Goal: Task Accomplishment & Management: Manage account settings

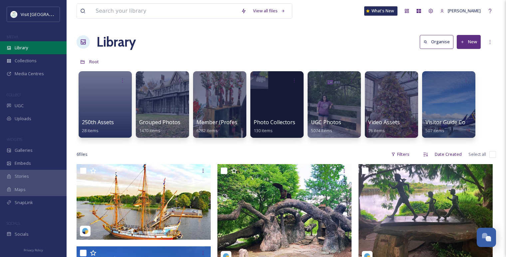
scroll to position [1035, 0]
click at [30, 45] on div "Library" at bounding box center [33, 47] width 67 height 13
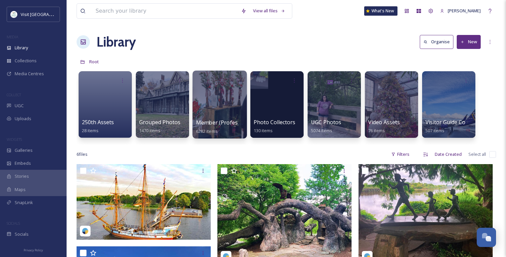
click at [218, 97] on div at bounding box center [219, 105] width 54 height 68
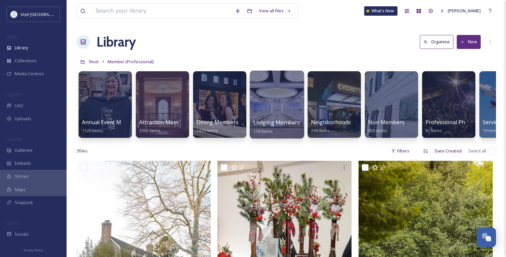
click at [272, 102] on div at bounding box center [277, 105] width 54 height 68
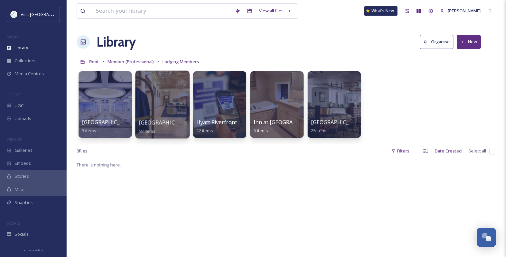
click at [180, 109] on div at bounding box center [162, 105] width 54 height 68
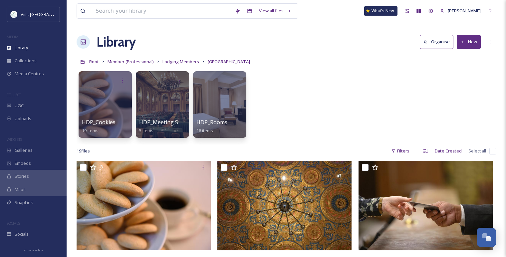
click at [471, 43] on button "New" at bounding box center [469, 42] width 24 height 14
click at [459, 87] on div "Folder" at bounding box center [462, 83] width 38 height 13
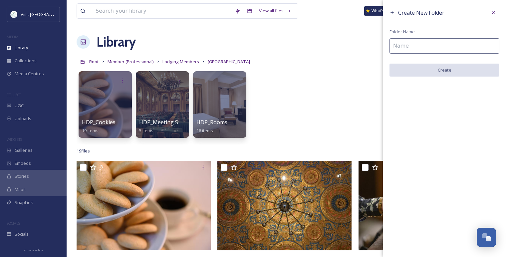
click at [433, 46] on input at bounding box center [444, 45] width 110 height 15
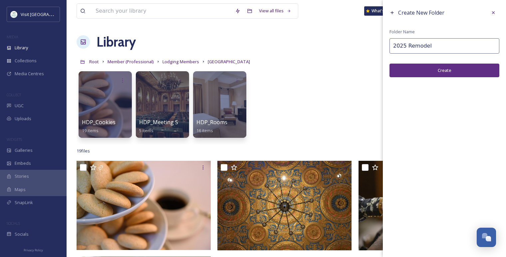
click at [392, 46] on input "2025 Remodel" at bounding box center [444, 45] width 110 height 15
type input "HDP_2025 Remodel"
click at [412, 70] on button "Create" at bounding box center [444, 71] width 110 height 14
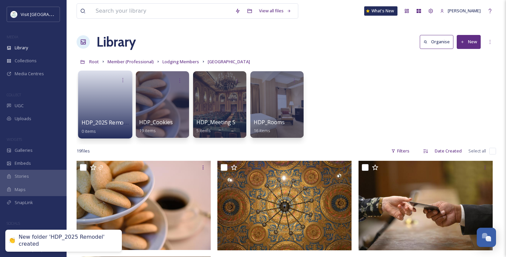
click at [112, 100] on link at bounding box center [106, 102] width 48 height 32
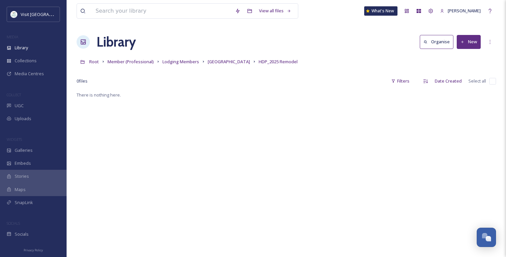
click at [470, 45] on button "New" at bounding box center [469, 42] width 24 height 14
click at [468, 58] on span "File Upload" at bounding box center [466, 57] width 22 height 6
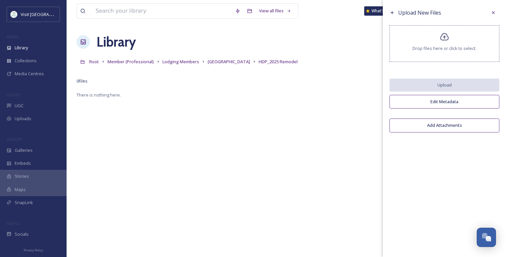
click at [427, 40] on div "Drop files here or click to select." at bounding box center [444, 43] width 110 height 37
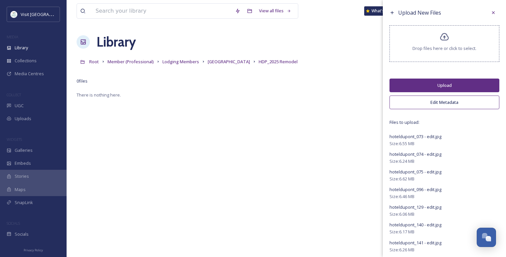
click at [432, 98] on button "Edit Metadata" at bounding box center [444, 103] width 110 height 14
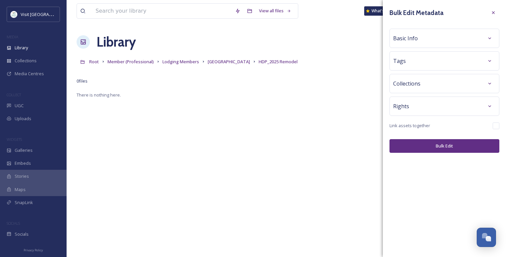
click at [430, 115] on div "Rights" at bounding box center [444, 106] width 110 height 19
click at [431, 107] on div "Rights" at bounding box center [444, 106] width 103 height 12
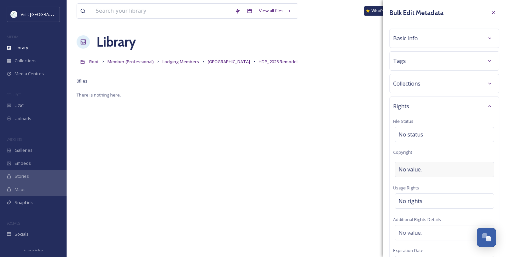
click at [418, 172] on span "No value." at bounding box center [409, 169] width 23 height 8
type input "[GEOGRAPHIC_DATA]"
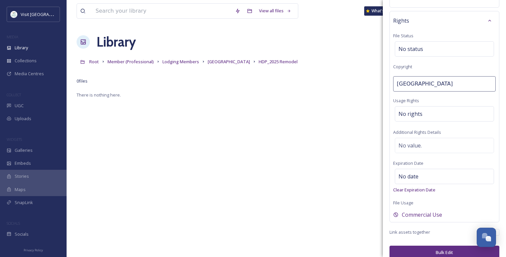
scroll to position [93, 0]
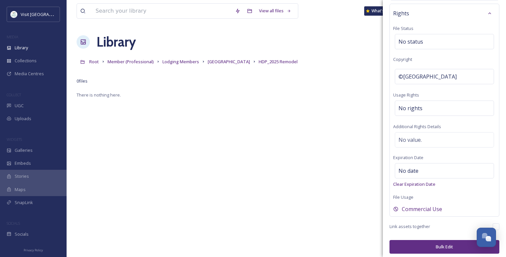
click at [444, 241] on button "Bulk Edit" at bounding box center [444, 247] width 110 height 14
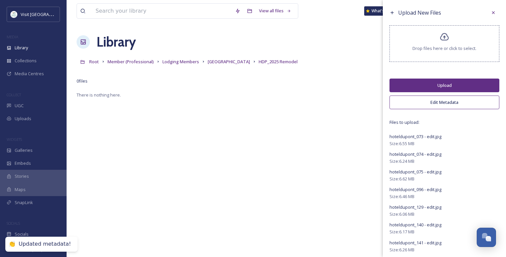
click at [436, 81] on button "Upload" at bounding box center [444, 86] width 110 height 14
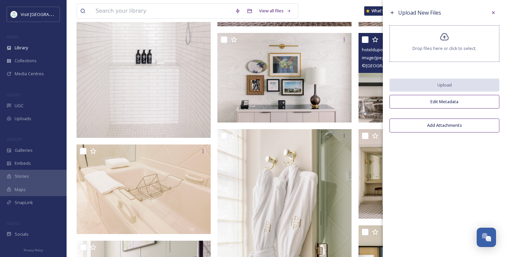
scroll to position [185, 0]
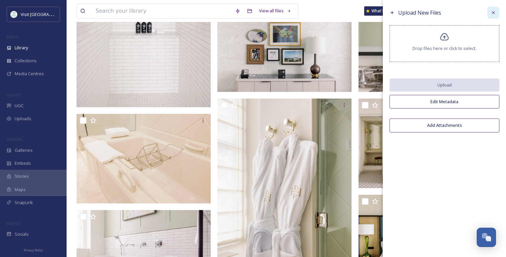
click at [498, 15] on div at bounding box center [493, 13] width 12 height 12
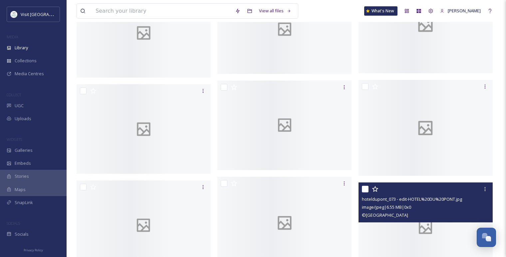
scroll to position [1664, 0]
